Goal: Find contact information: Find contact information

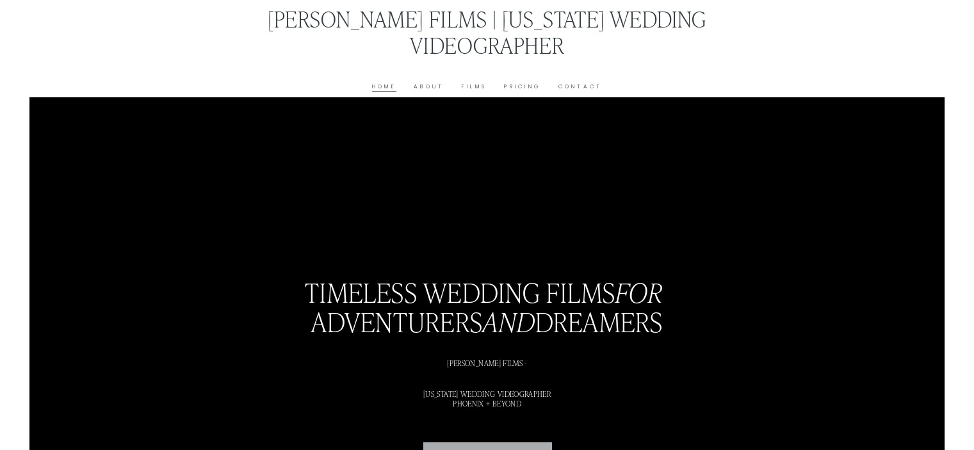
click at [432, 92] on link "About" at bounding box center [429, 87] width 30 height 10
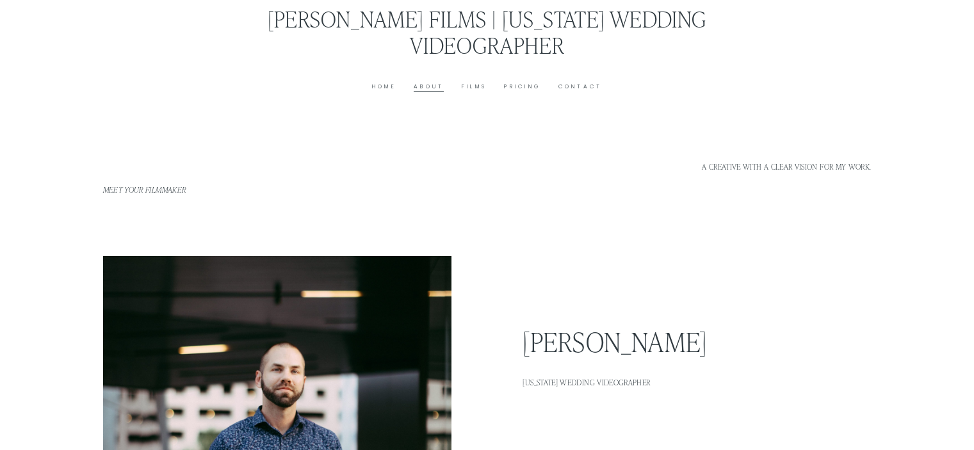
click at [587, 85] on link "Contact" at bounding box center [581, 87] width 44 height 10
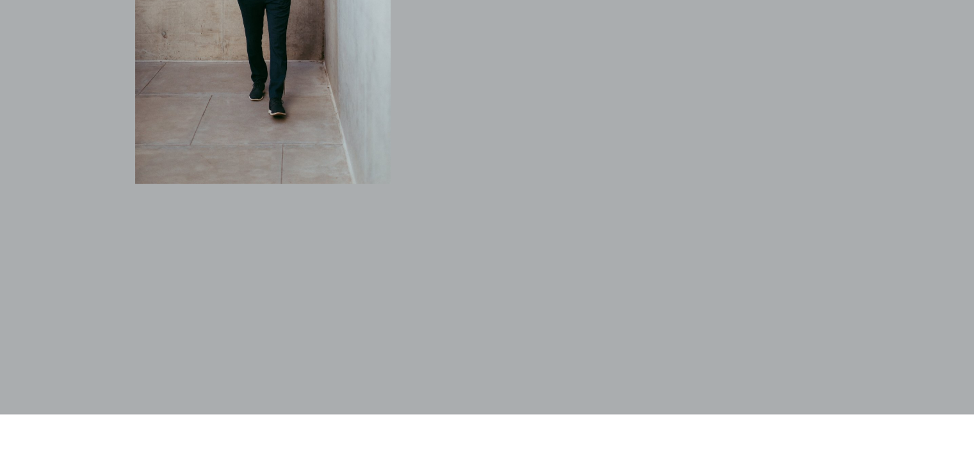
scroll to position [920, 0]
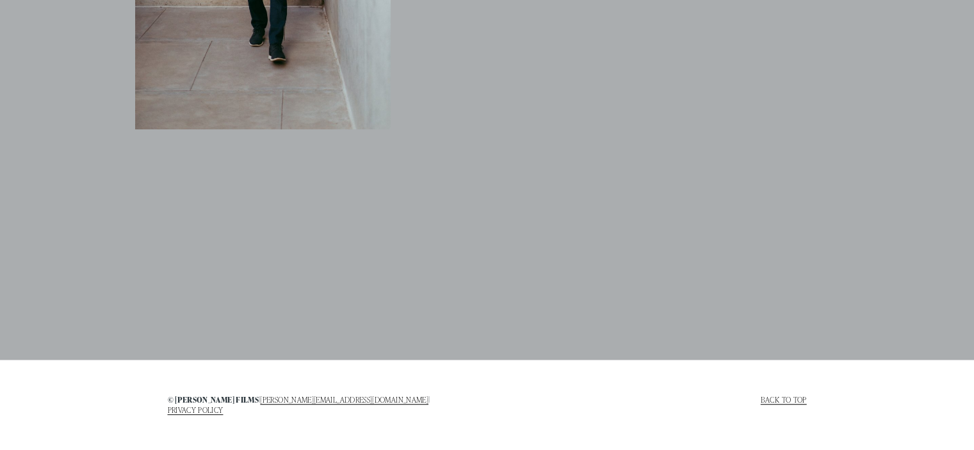
drag, startPoint x: 337, startPoint y: 402, endPoint x: 242, endPoint y: 399, distance: 95.5
click at [242, 399] on h4 "© J Nelson films | jimmy@jnelsonfilms.com | PRIVACY POLICY" at bounding box center [325, 404] width 316 height 19
copy h4 "[PERSON_NAME][EMAIL_ADDRESS][DOMAIN_NAME]"
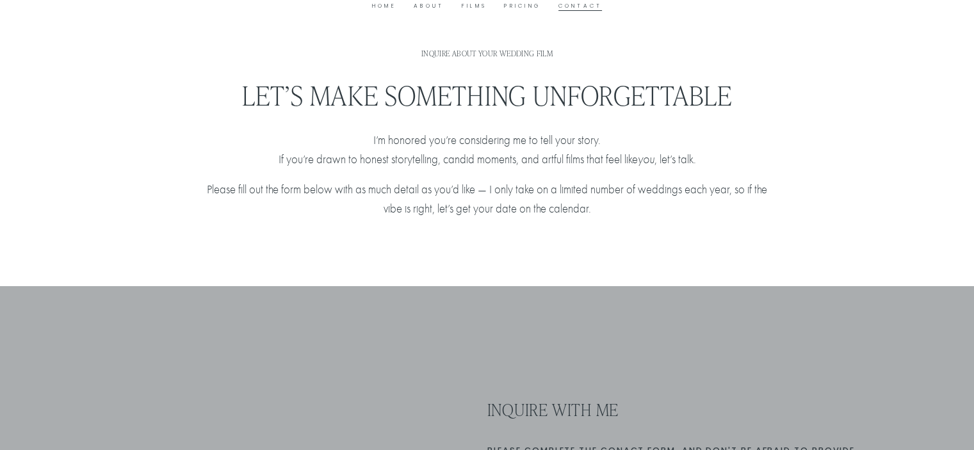
scroll to position [0, 0]
